Goal: Transaction & Acquisition: Book appointment/travel/reservation

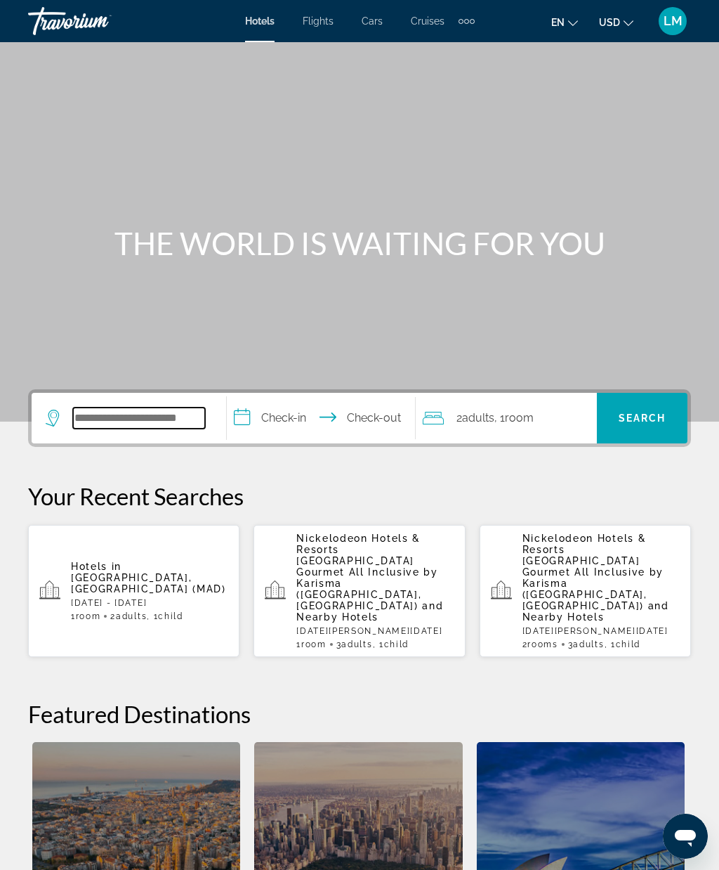
click at [145, 415] on input "Search hotel destination" at bounding box center [139, 417] width 132 height 21
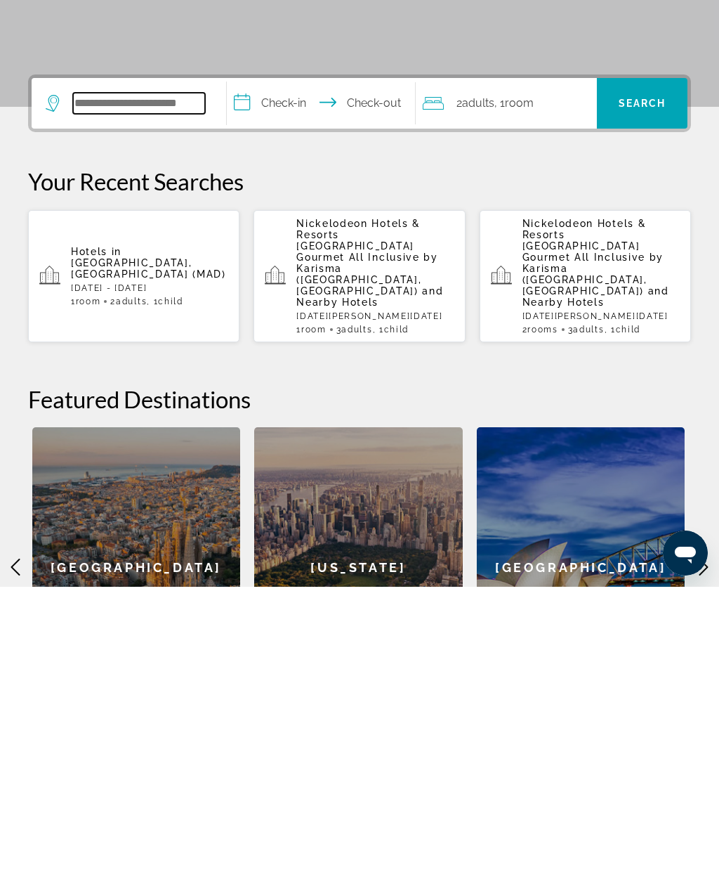
scroll to position [41, 0]
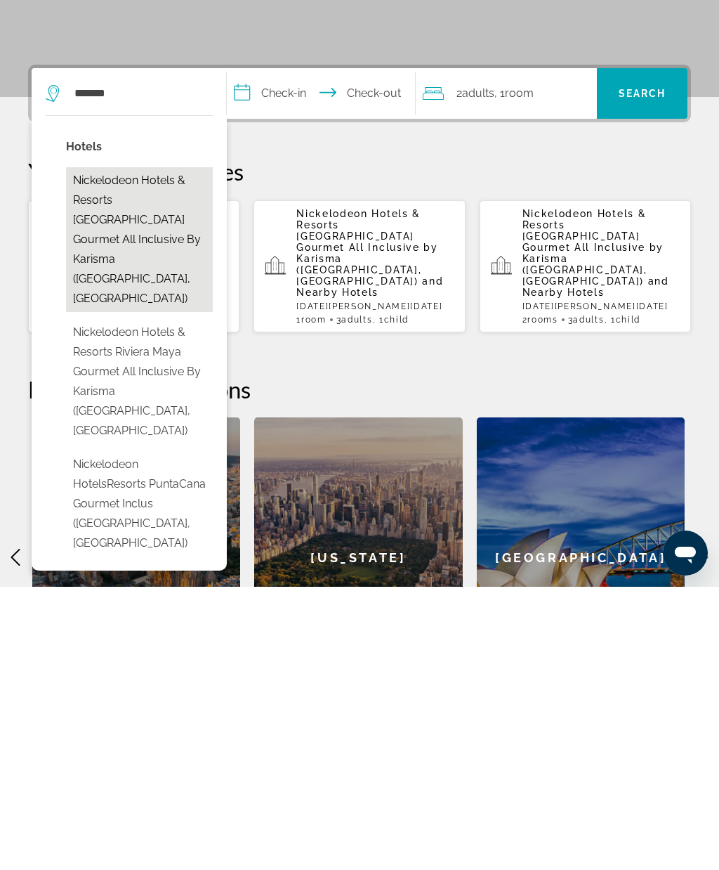
click at [150, 450] on button "Nickelodeon Hotels & Resorts [GEOGRAPHIC_DATA] Gourmet All Inclusive by Karisma…" at bounding box center [139, 522] width 147 height 145
type input "**********"
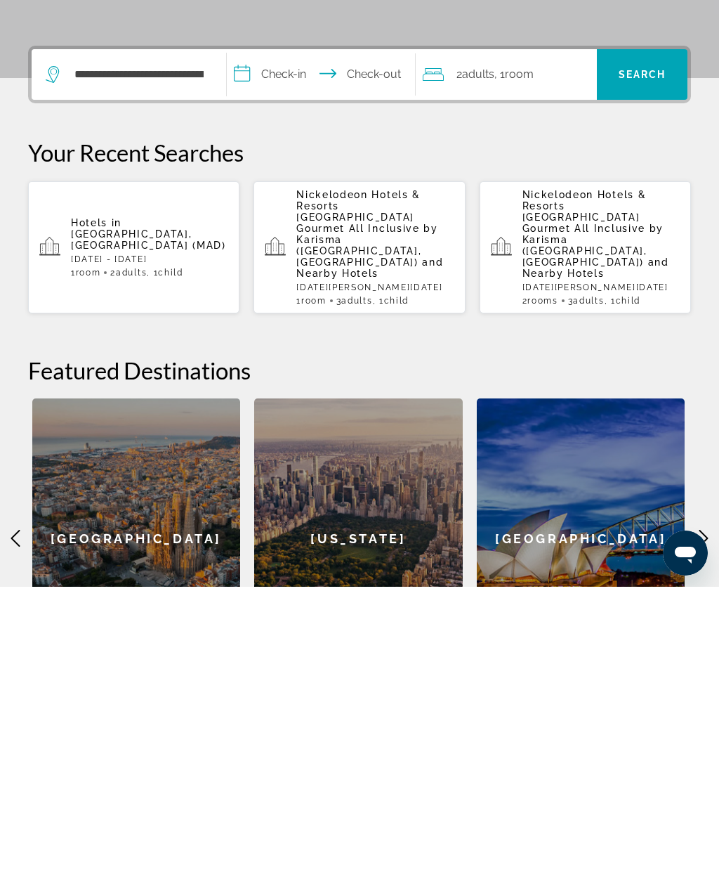
click at [280, 332] on input "**********" at bounding box center [324, 359] width 194 height 55
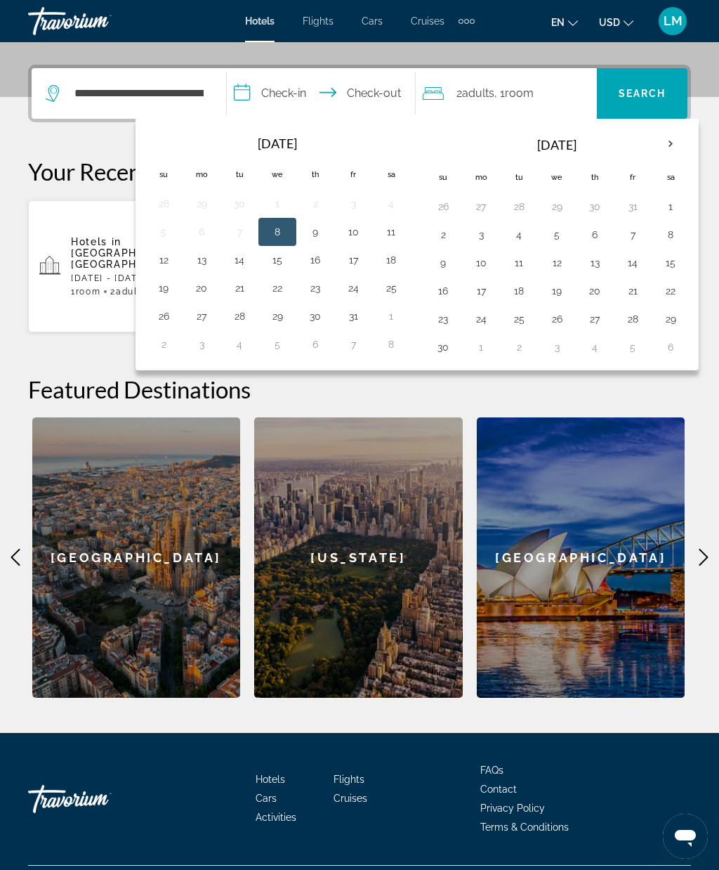
click at [676, 147] on th "Next month" at bounding box center [671, 144] width 38 height 31
click at [674, 147] on th "Next month" at bounding box center [671, 144] width 38 height 31
click at [492, 296] on button "19" at bounding box center [481, 291] width 22 height 20
click at [644, 295] on button "23" at bounding box center [633, 291] width 22 height 20
type input "**********"
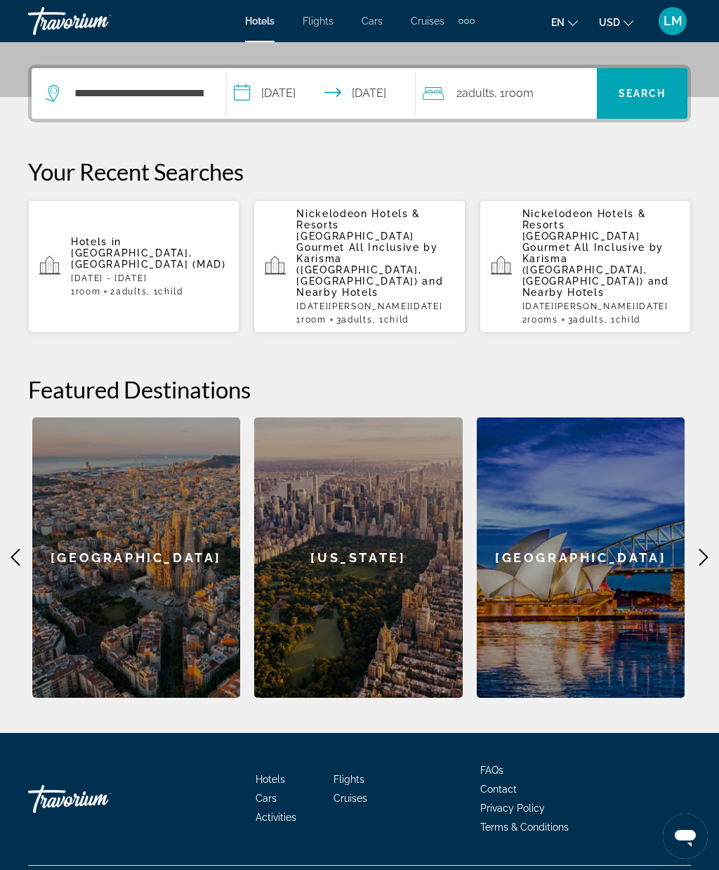
click at [516, 99] on span "Room" at bounding box center [519, 92] width 29 height 13
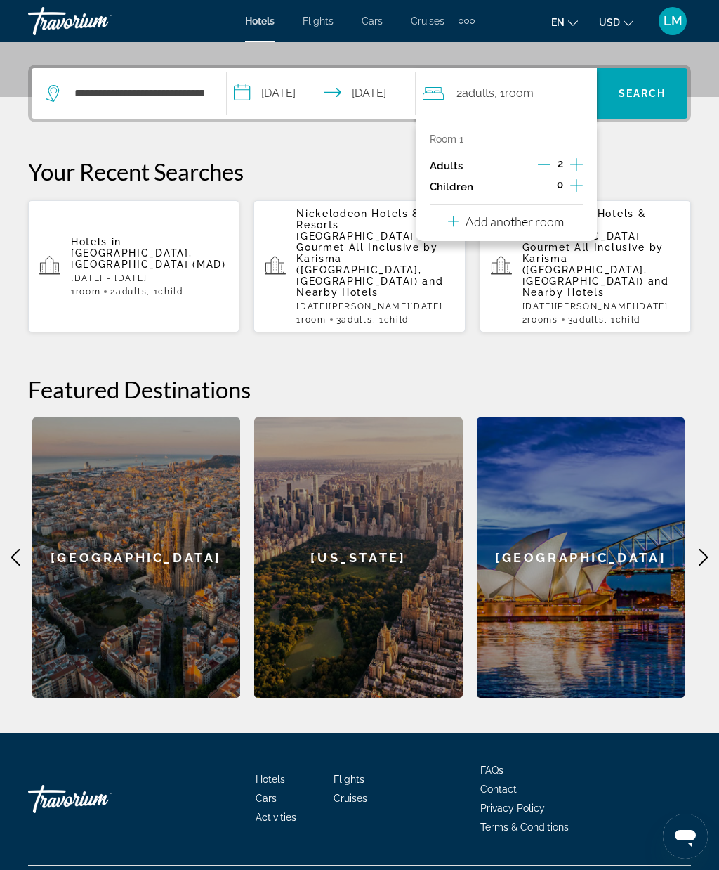
click at [581, 188] on icon "Increment children" at bounding box center [576, 185] width 13 height 17
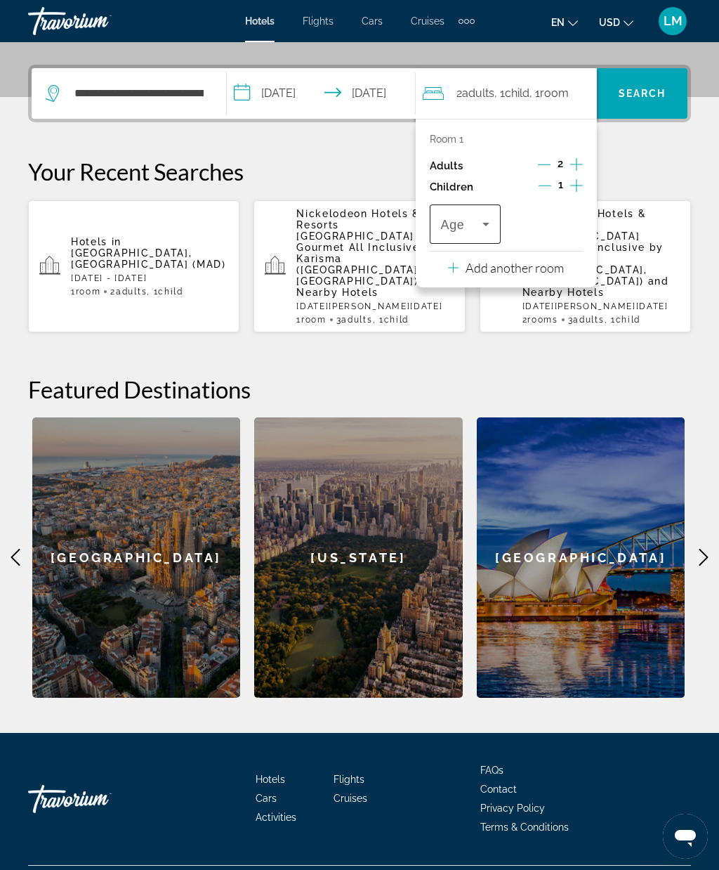
click at [486, 228] on icon "Travelers: 2 adults, 1 child" at bounding box center [486, 224] width 17 height 17
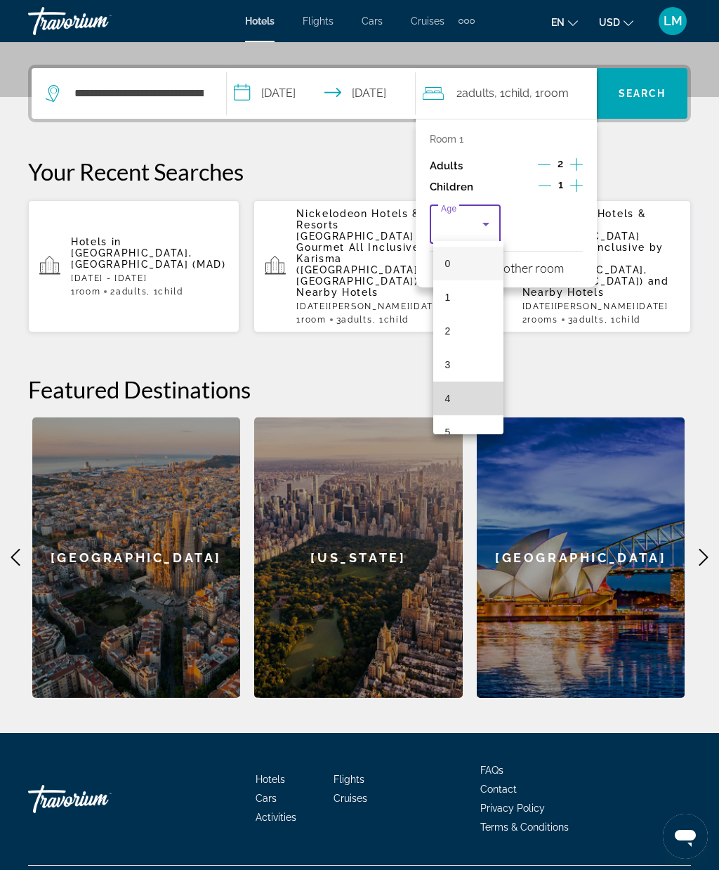
click at [466, 389] on mat-option "4" at bounding box center [468, 398] width 70 height 34
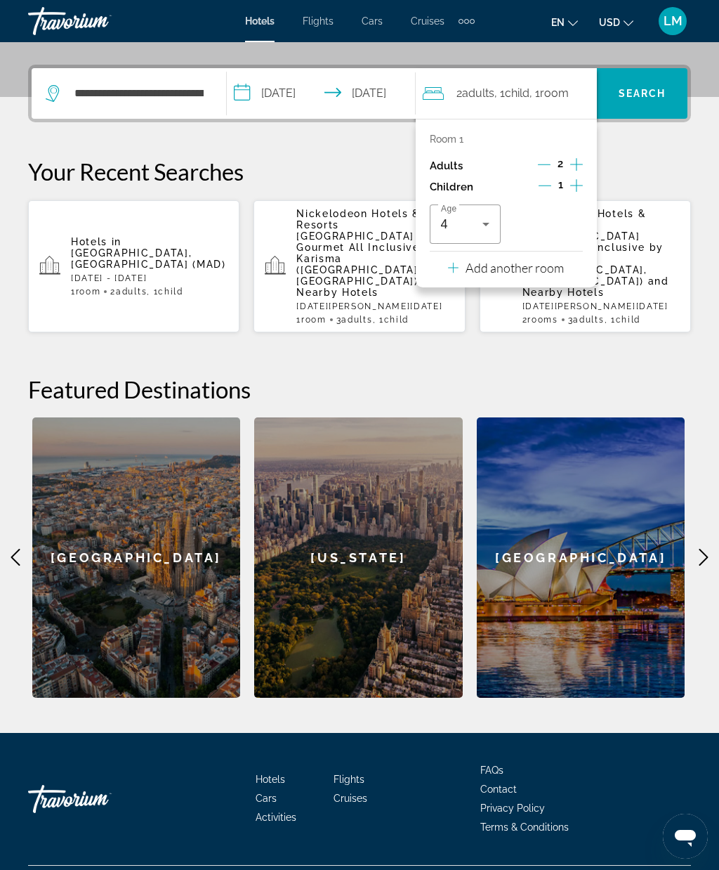
click at [633, 192] on div "Your Recent Searches Hotels in [GEOGRAPHIC_DATA], [GEOGRAPHIC_DATA] (MAD) [DATE…" at bounding box center [359, 245] width 663 height 176
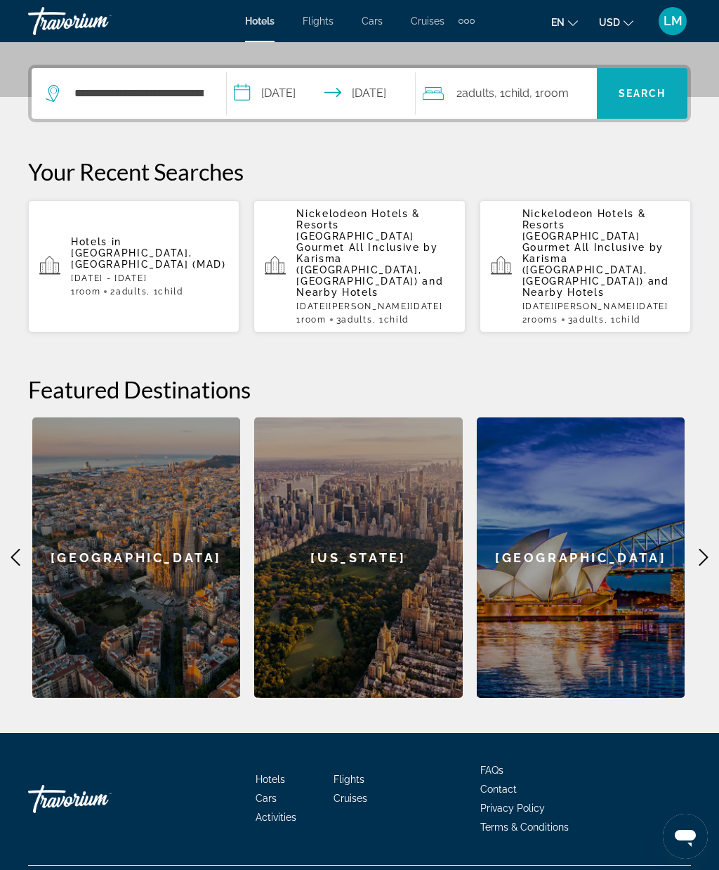
click at [653, 96] on span "Search" at bounding box center [643, 93] width 48 height 11
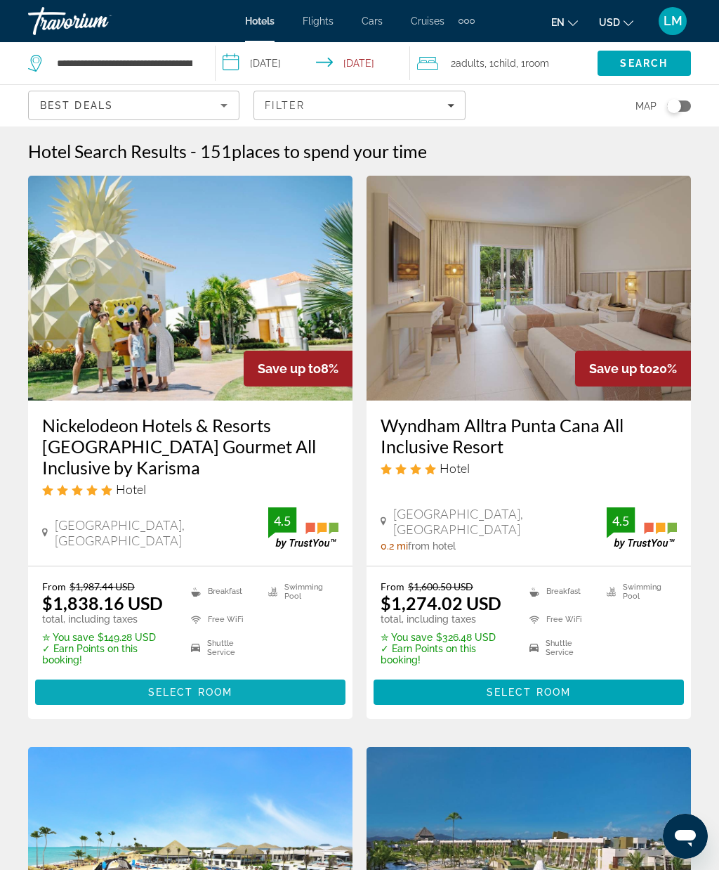
click at [233, 700] on span "Main content" at bounding box center [190, 692] width 310 height 34
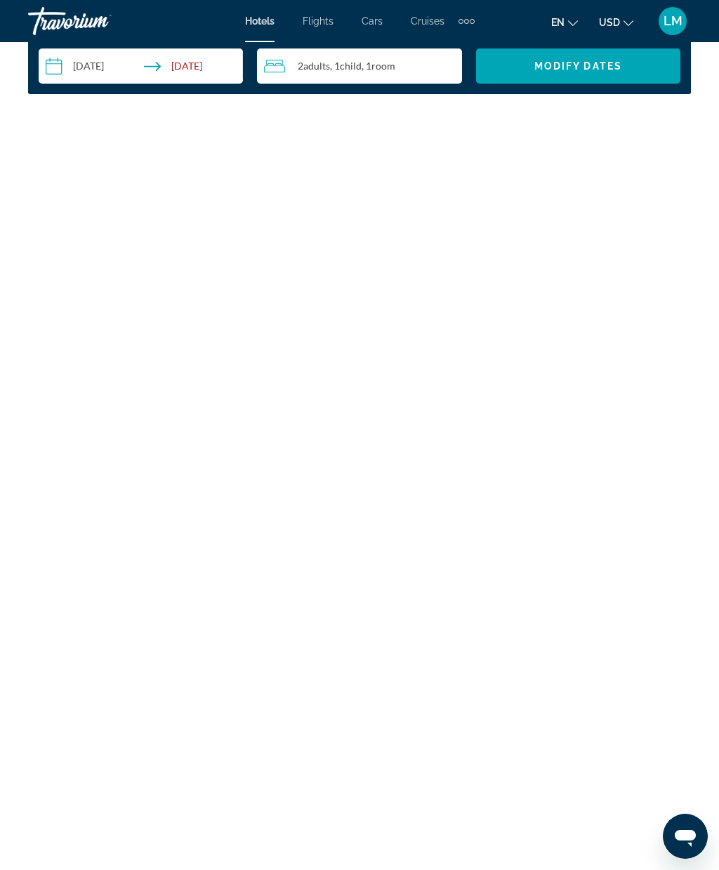
scroll to position [2294, 0]
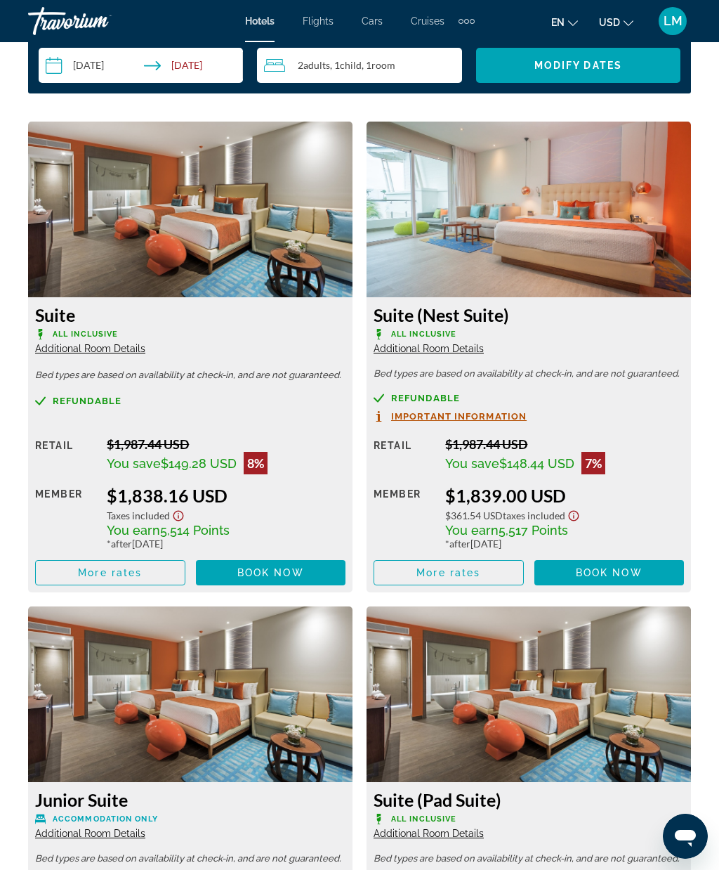
click at [571, 229] on img "Main content" at bounding box center [529, 210] width 325 height 176
click at [462, 353] on span "Additional Room Details" at bounding box center [429, 348] width 110 height 11
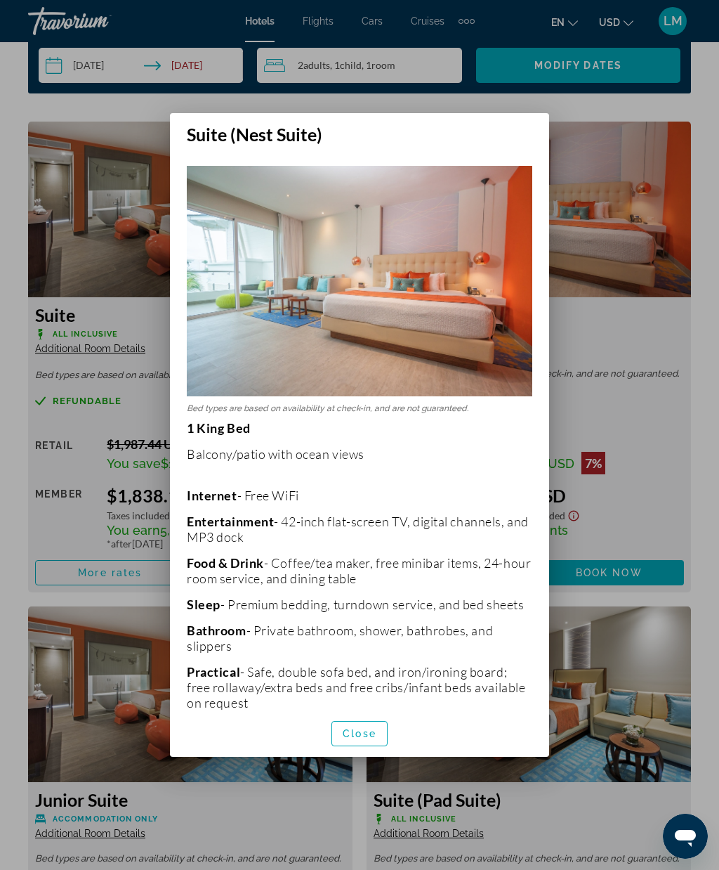
scroll to position [0, 0]
click at [610, 265] on div at bounding box center [359, 435] width 719 height 870
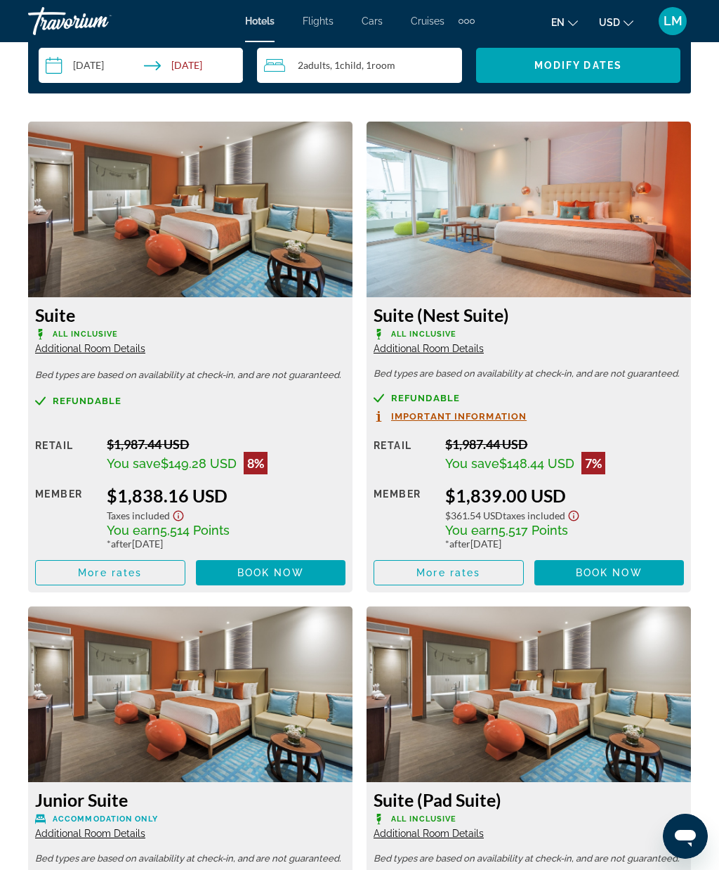
click at [249, 245] on img "Main content" at bounding box center [190, 210] width 325 height 176
click at [107, 353] on span "Additional Room Details" at bounding box center [90, 348] width 110 height 11
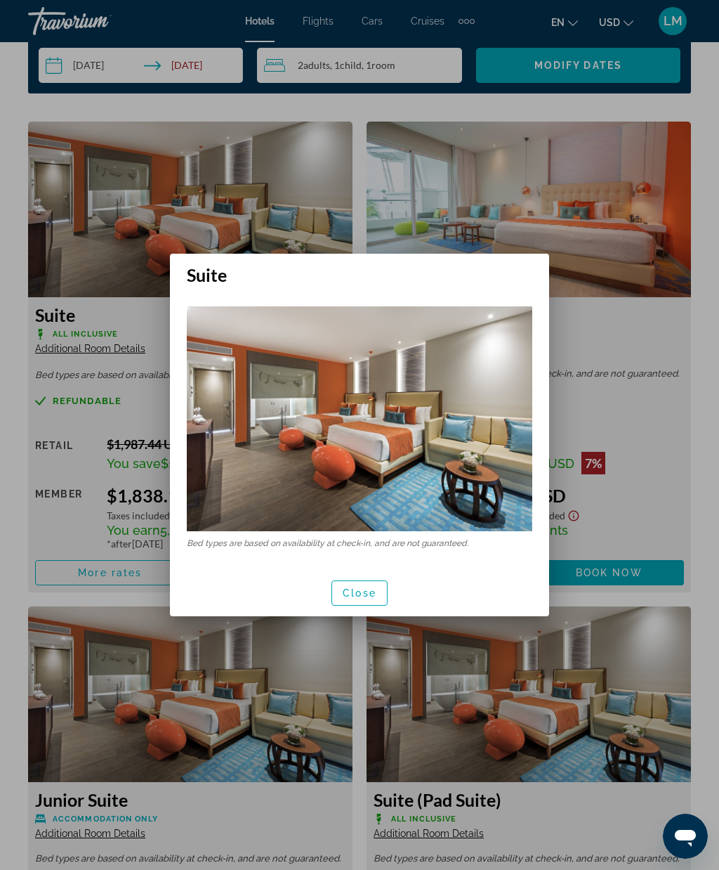
scroll to position [0, 0]
click at [361, 599] on span "Close" at bounding box center [360, 592] width 34 height 11
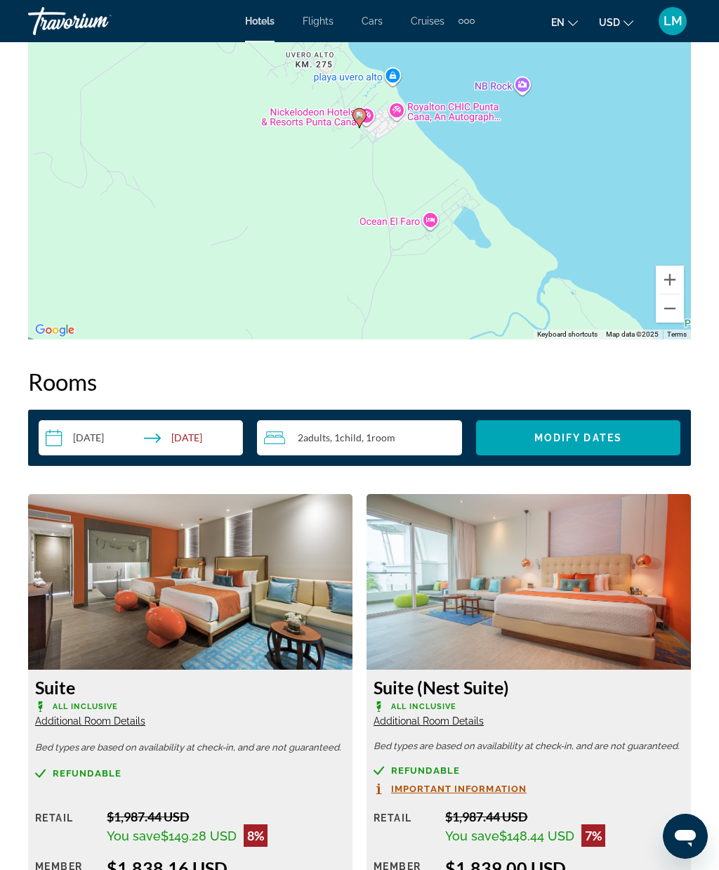
scroll to position [1923, 0]
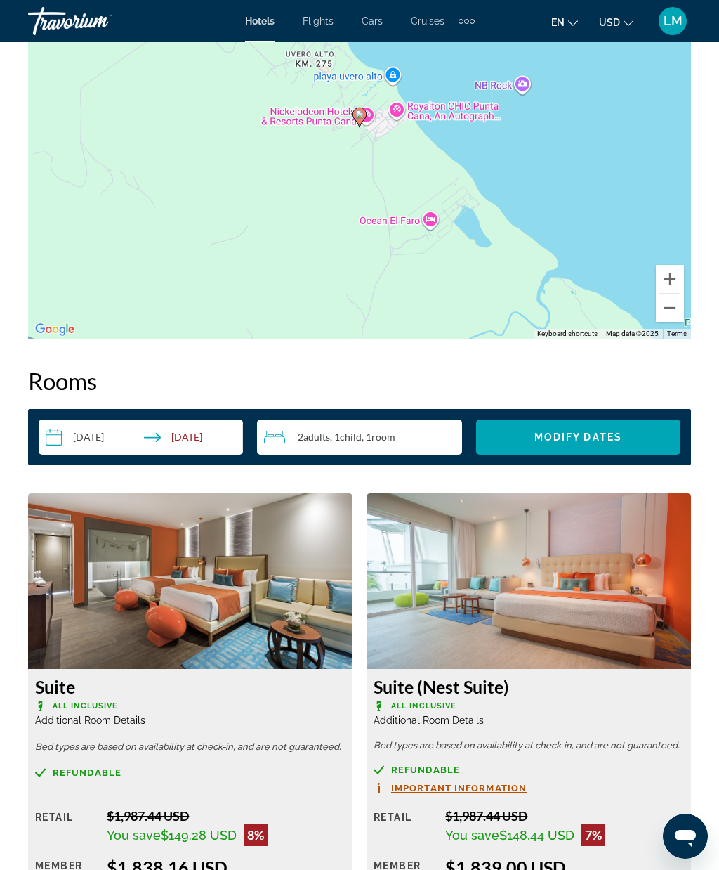
click at [360, 440] on span "Child" at bounding box center [351, 437] width 22 height 12
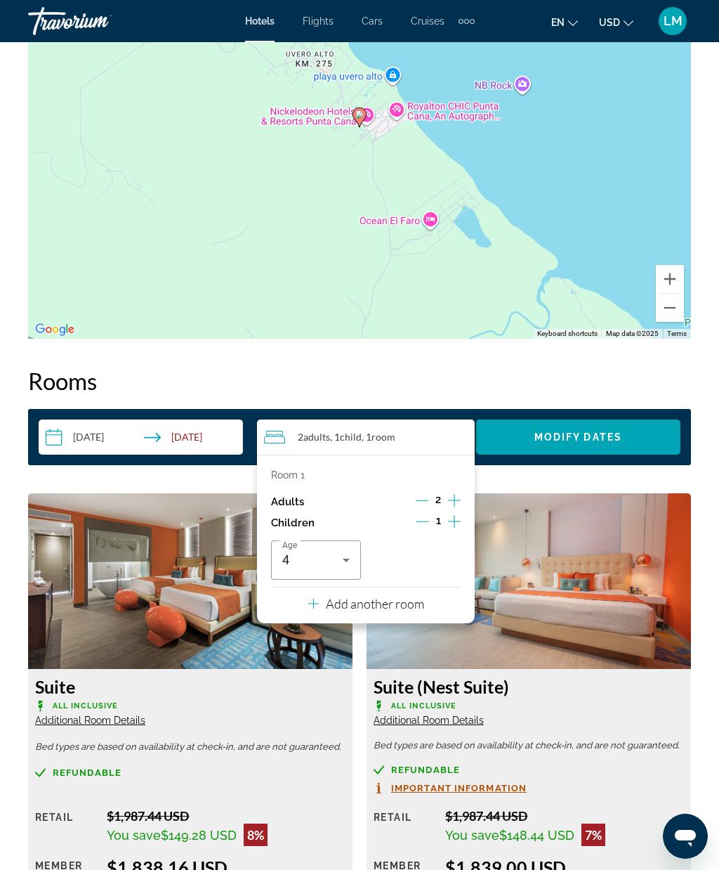
click at [454, 505] on icon "Increment adults" at bounding box center [454, 500] width 13 height 17
click at [551, 561] on img "Main content" at bounding box center [529, 581] width 325 height 176
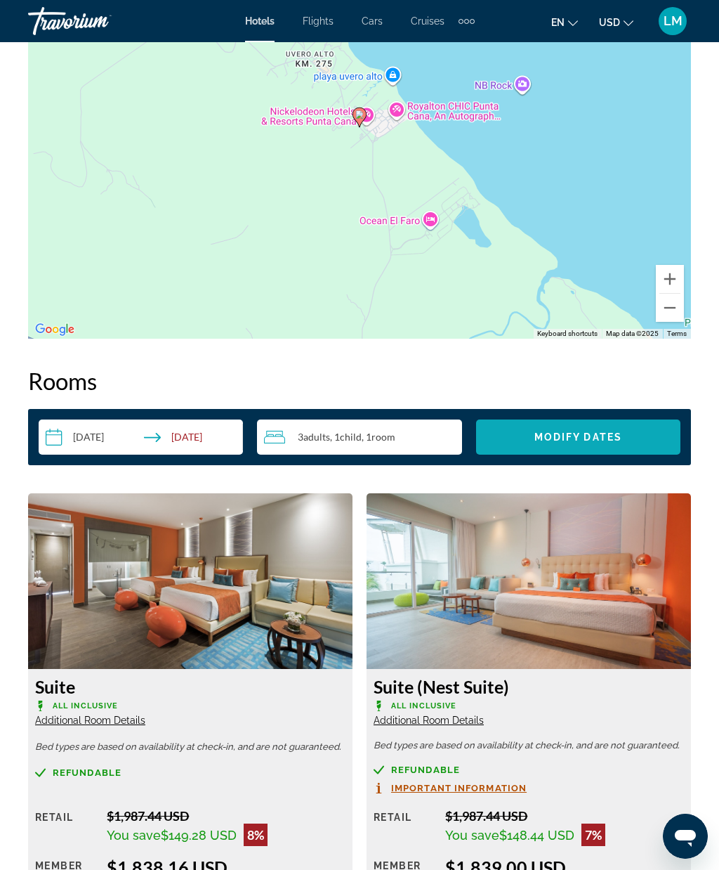
click at [602, 443] on span "Search widget" at bounding box center [578, 437] width 204 height 34
